Goal: Transaction & Acquisition: Purchase product/service

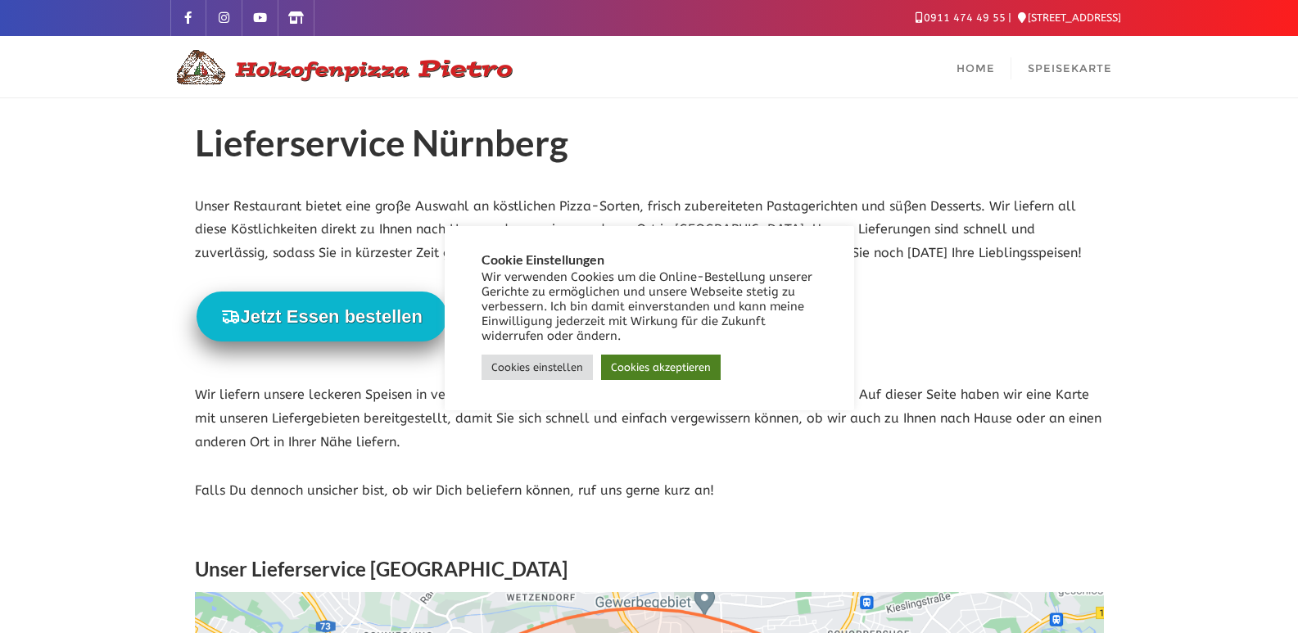
click at [623, 369] on link "Cookies akzeptieren" at bounding box center [661, 367] width 120 height 25
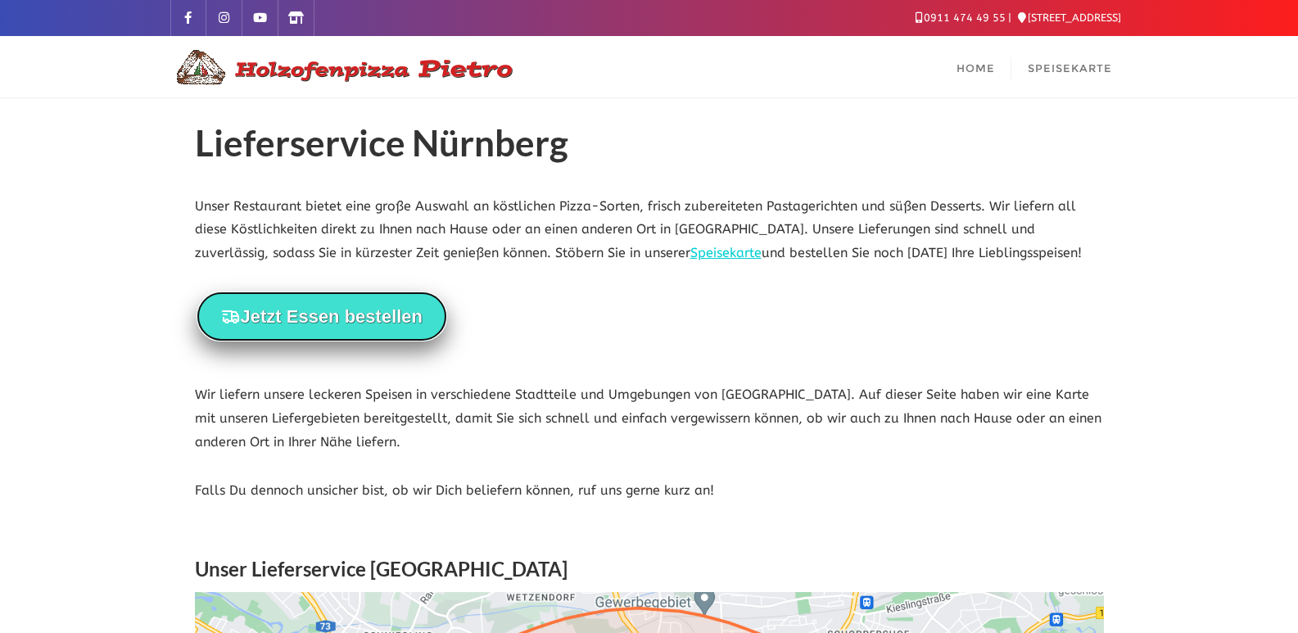
click at [302, 321] on button "Jetzt Essen bestellen" at bounding box center [322, 317] width 251 height 50
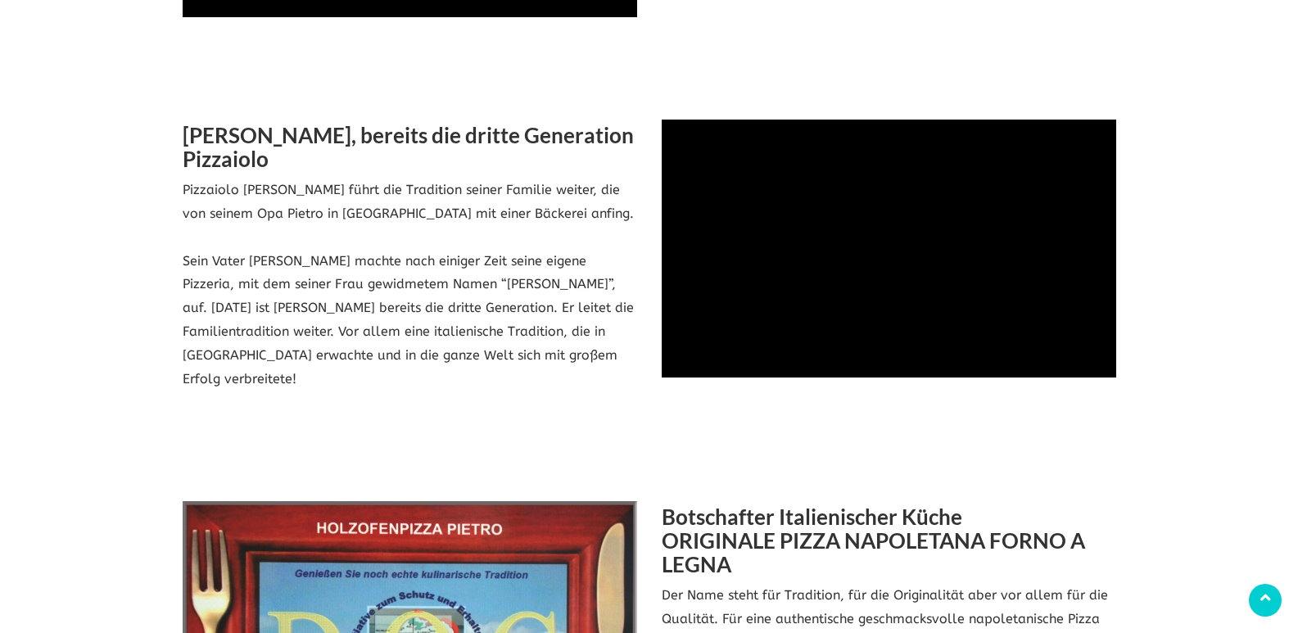
scroll to position [1638, 0]
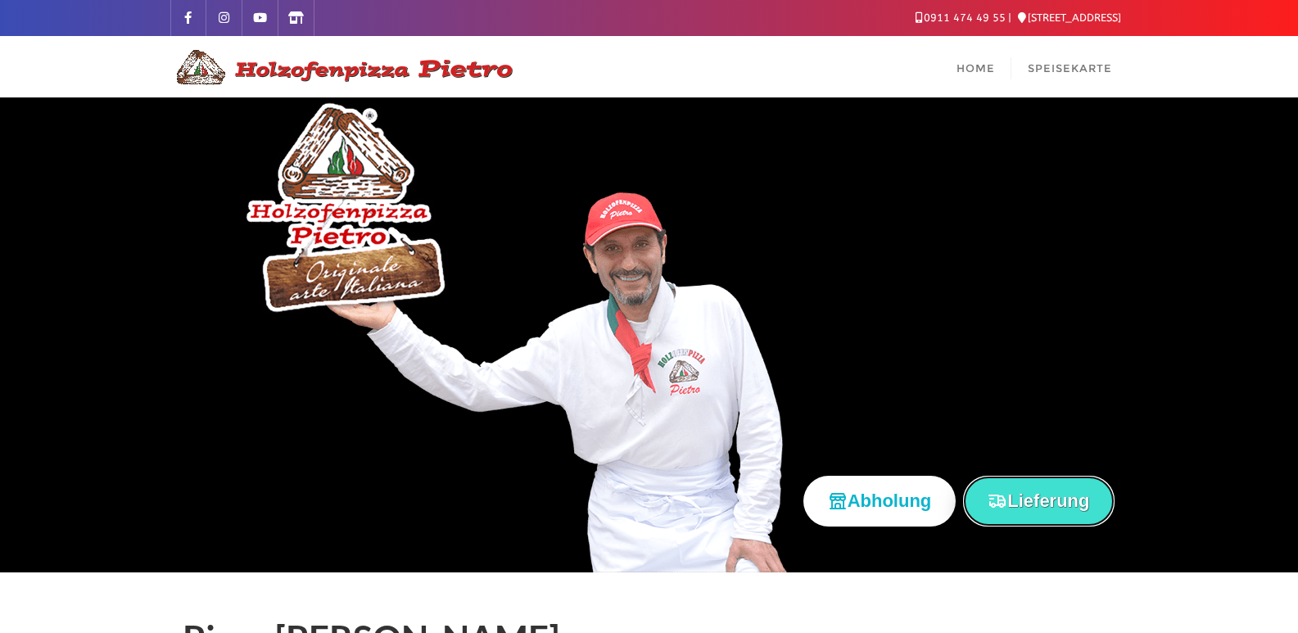
click at [1057, 512] on button "Lieferung" at bounding box center [1038, 501] width 151 height 50
